Goal: Task Accomplishment & Management: Complete application form

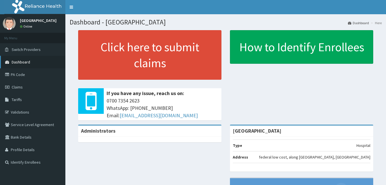
click at [18, 60] on span "Dashboard" at bounding box center [21, 61] width 18 height 5
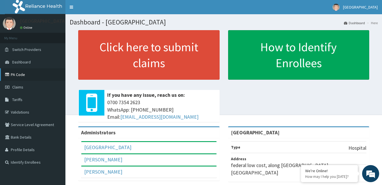
click at [23, 78] on link "PA Code" at bounding box center [32, 74] width 65 height 13
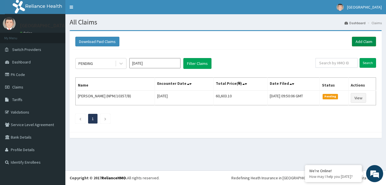
click at [366, 41] on link "Add Claim" at bounding box center [364, 42] width 24 height 10
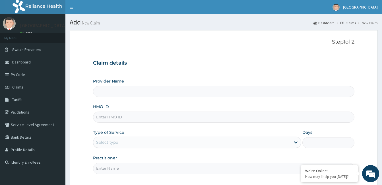
click at [199, 113] on input "HMO ID" at bounding box center [223, 116] width 261 height 11
paste input "HLP/10200/C"
type input "HLP/10200/C"
type input "[GEOGRAPHIC_DATA]"
type input "HLP/10200/C"
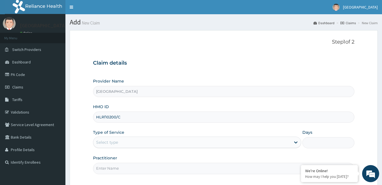
click at [189, 140] on div "Select type" at bounding box center [191, 142] width 197 height 9
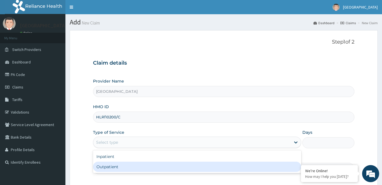
click at [170, 167] on div "Outpatient" at bounding box center [197, 166] width 208 height 10
type input "1"
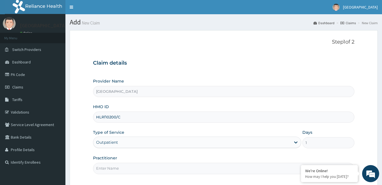
click at [170, 167] on input "Practitioner" at bounding box center [223, 168] width 261 height 11
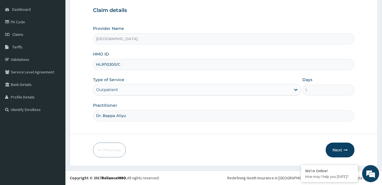
drag, startPoint x: 114, startPoint y: 116, endPoint x: 103, endPoint y: 117, distance: 10.9
click at [103, 117] on input "Dr. Bappa Aliyu" at bounding box center [223, 115] width 261 height 11
click at [115, 117] on input "Dr. Aliyu" at bounding box center [223, 115] width 261 height 11
type input "[PERSON_NAME]"
click at [338, 151] on button "Next" at bounding box center [339, 149] width 29 height 15
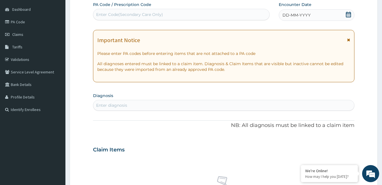
click at [165, 15] on div "Enter Code(Secondary Care Only)" at bounding box center [181, 14] width 176 height 9
paste input "PA/55463B"
type input "PA/55463B"
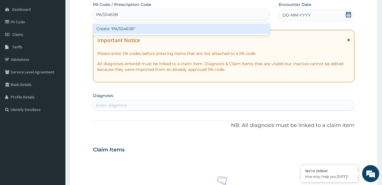
click at [117, 26] on div "Create "PA/55463B"" at bounding box center [181, 29] width 177 height 10
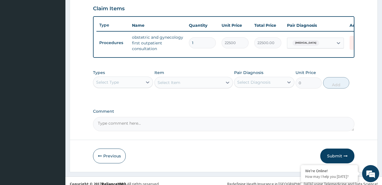
scroll to position [205, 0]
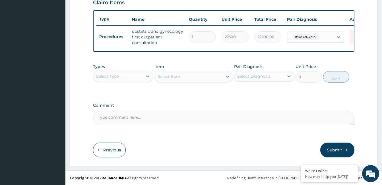
click at [340, 152] on button "Submit" at bounding box center [337, 149] width 34 height 15
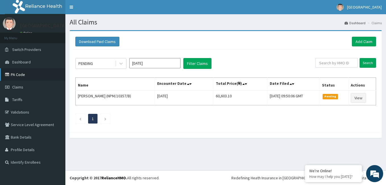
click at [34, 77] on link "PA Code" at bounding box center [32, 74] width 65 height 13
click at [361, 39] on link "Add Claim" at bounding box center [364, 42] width 24 height 10
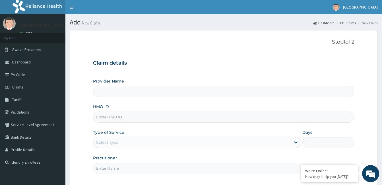
click at [173, 122] on input "HMO ID" at bounding box center [223, 116] width 261 height 11
paste input "HLP/10200/C"
type input "HLP/10200/C"
type input "[GEOGRAPHIC_DATA]"
type input "HLP/10200/C"
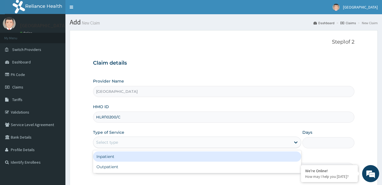
click at [179, 142] on div "Select type" at bounding box center [191, 142] width 197 height 9
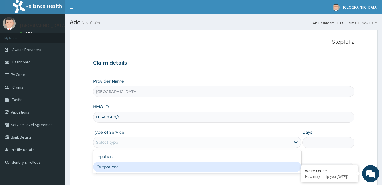
click at [166, 167] on div "Outpatient" at bounding box center [197, 166] width 208 height 10
type input "1"
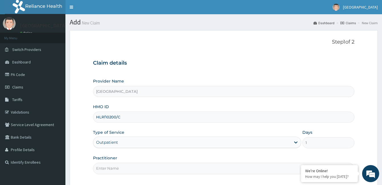
click at [166, 167] on input "Practitioner" at bounding box center [223, 168] width 261 height 11
type input "[PERSON_NAME]"
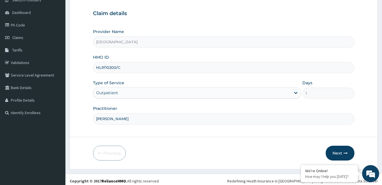
scroll to position [50, 0]
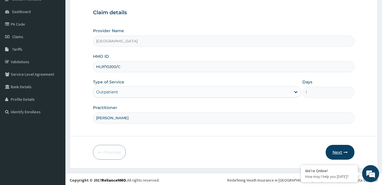
click at [338, 150] on button "Next" at bounding box center [339, 152] width 29 height 15
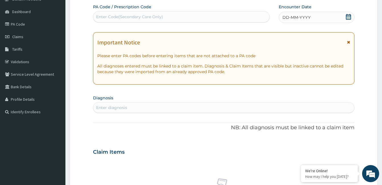
scroll to position [0, 0]
click at [141, 17] on div "Enter Code(Secondary Care Only)" at bounding box center [129, 17] width 67 height 6
paste input "PA/2F3C85"
type input "PA/2F3C85"
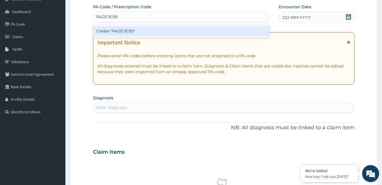
click at [128, 30] on div "Create "PA/2F3C85"" at bounding box center [181, 31] width 177 height 10
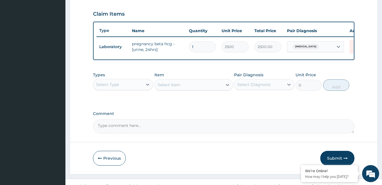
scroll to position [202, 0]
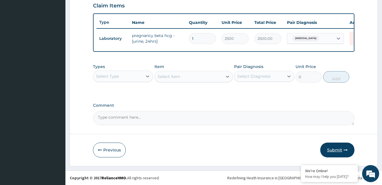
click at [340, 147] on button "Submit" at bounding box center [337, 149] width 34 height 15
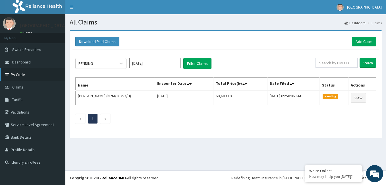
click at [24, 77] on link "PA Code" at bounding box center [32, 74] width 65 height 13
click at [359, 41] on link "Add Claim" at bounding box center [364, 42] width 24 height 10
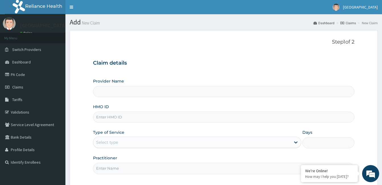
click at [158, 119] on input "HMO ID" at bounding box center [223, 116] width 261 height 11
paste input "HLP/10200/C"
type input "HLP/10200/C"
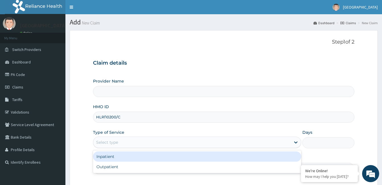
click at [146, 140] on div "Select type" at bounding box center [191, 142] width 197 height 9
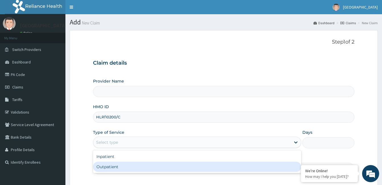
type input "[GEOGRAPHIC_DATA]"
click at [129, 167] on div "Outpatient" at bounding box center [197, 166] width 208 height 10
type input "1"
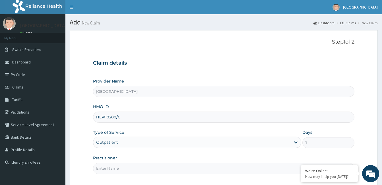
click at [135, 170] on input "Practitioner" at bounding box center [223, 168] width 261 height 11
type input "[PERSON_NAME]"
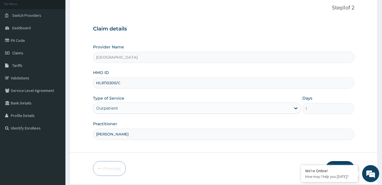
scroll to position [53, 0]
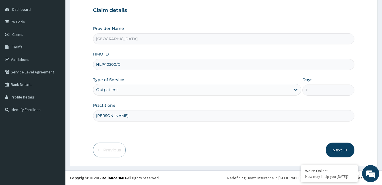
click at [333, 151] on button "Next" at bounding box center [339, 149] width 29 height 15
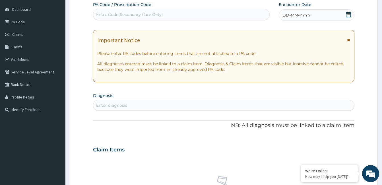
scroll to position [0, 0]
click at [166, 14] on div "Enter Code(Secondary Care Only)" at bounding box center [181, 14] width 176 height 9
paste input "PA/2648D0"
type input "PA/2648D0"
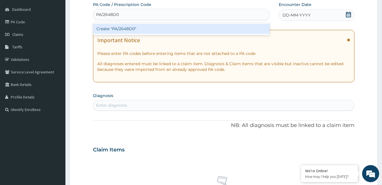
click at [125, 28] on div "Create "PA/2648D0"" at bounding box center [181, 29] width 177 height 10
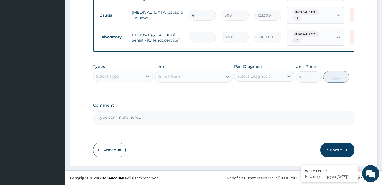
scroll to position [249, 0]
click at [334, 150] on button "Submit" at bounding box center [337, 149] width 34 height 15
